Goal: Transaction & Acquisition: Register for event/course

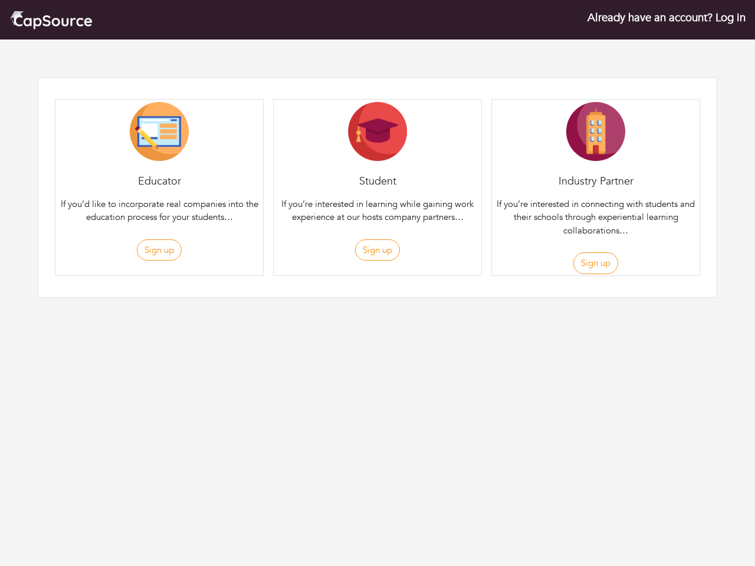
click at [377, 167] on div "Student If you’re interested in learning while gaining work experience at our h…" at bounding box center [377, 187] width 209 height 177
click at [159, 250] on button "Sign up" at bounding box center [159, 250] width 45 height 22
click at [377, 281] on div "Register as an Educator Register as an Student Register as an Company First Nam…" at bounding box center [377, 281] width 327 height 0
click at [0, 0] on div "Educator If you’d like to incorporate real companies into the education process…" at bounding box center [0, 0] width 0 height 0
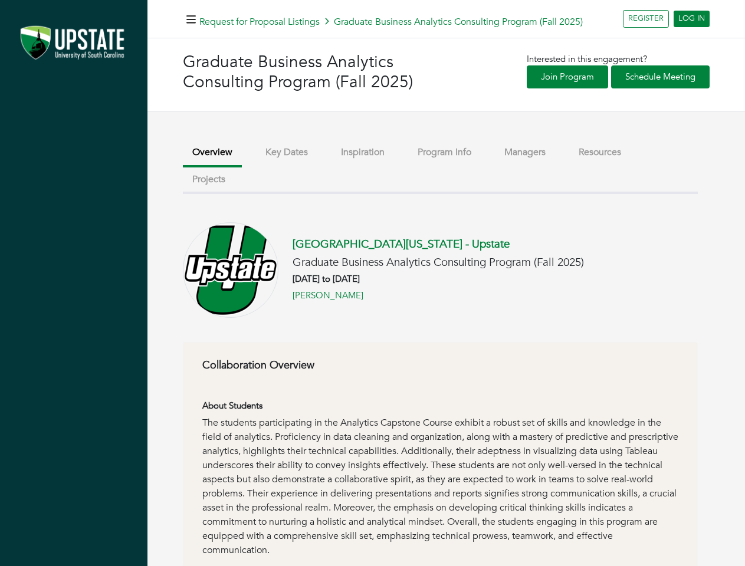
click at [372, 283] on h6 "09/01/2025 to 10/24/2025" at bounding box center [438, 279] width 291 height 11
